Goal: Transaction & Acquisition: Download file/media

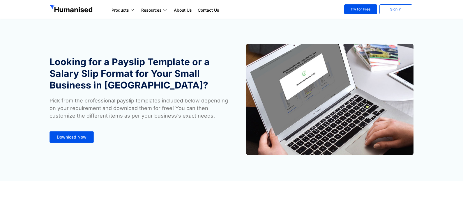
click at [432, 19] on section "Looking for a Payslip Template or a Salary Slip Format for Your Small Business …" at bounding box center [231, 90] width 463 height 181
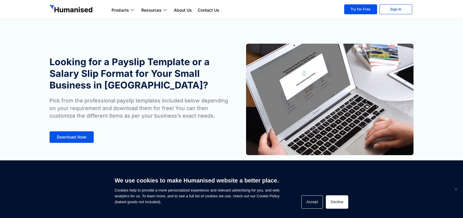
click at [336, 199] on button "Decline" at bounding box center [337, 201] width 22 height 13
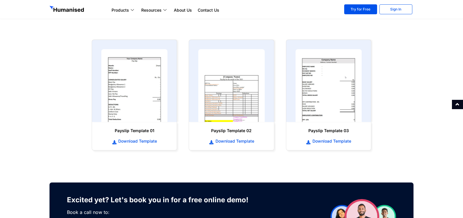
scroll to position [291, 0]
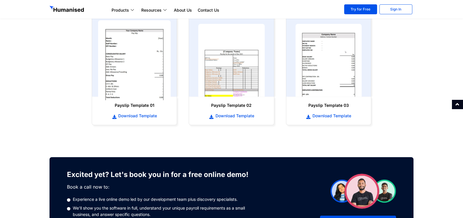
click at [127, 75] on img at bounding box center [134, 60] width 73 height 80
drag, startPoint x: 139, startPoint y: 84, endPoint x: 136, endPoint y: 70, distance: 15.2
click at [136, 70] on img at bounding box center [134, 60] width 73 height 80
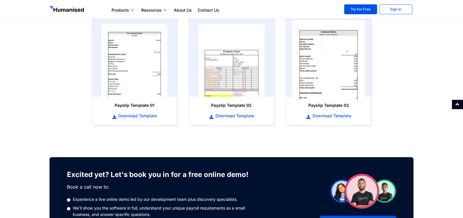
click at [321, 88] on img at bounding box center [328, 60] width 73 height 80
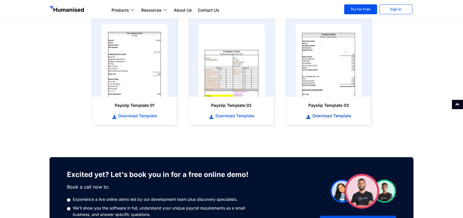
click at [317, 117] on span "Download Template" at bounding box center [331, 116] width 40 height 6
